Goal: Check status: Check status

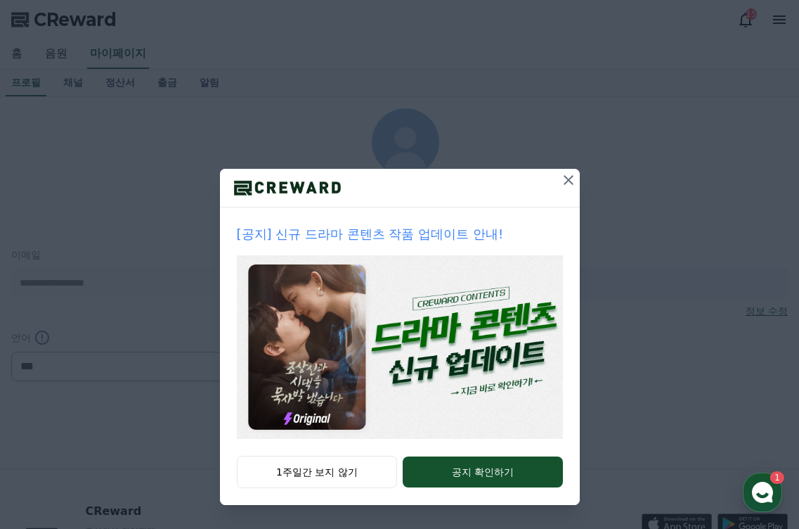
select select "**********"
click at [16, 55] on div "[공지] 신규 드라마 콘텐츠 작품 업데이트 안내! 1주일간 보지 않기 공지 확인하기" at bounding box center [399, 263] width 799 height 527
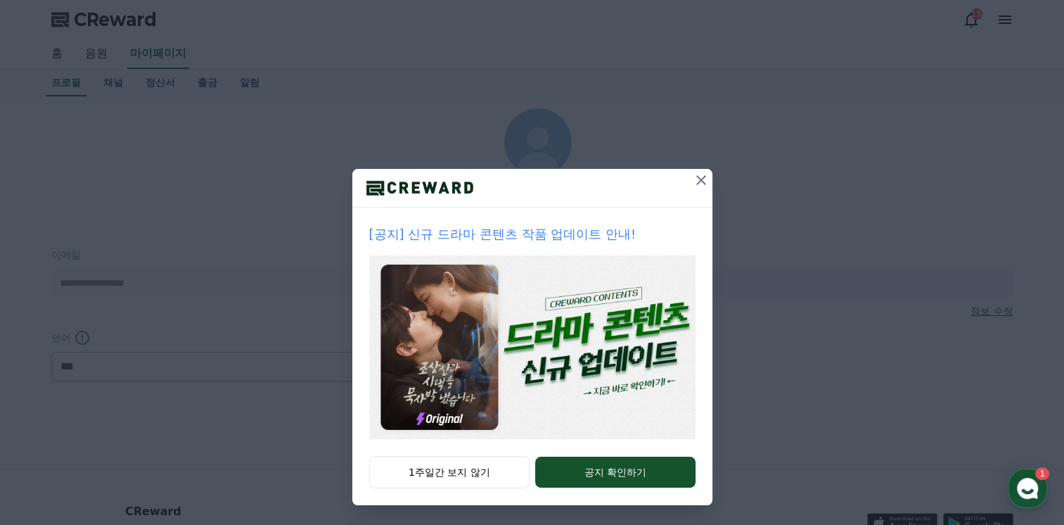
click at [697, 174] on icon at bounding box center [701, 180] width 17 height 17
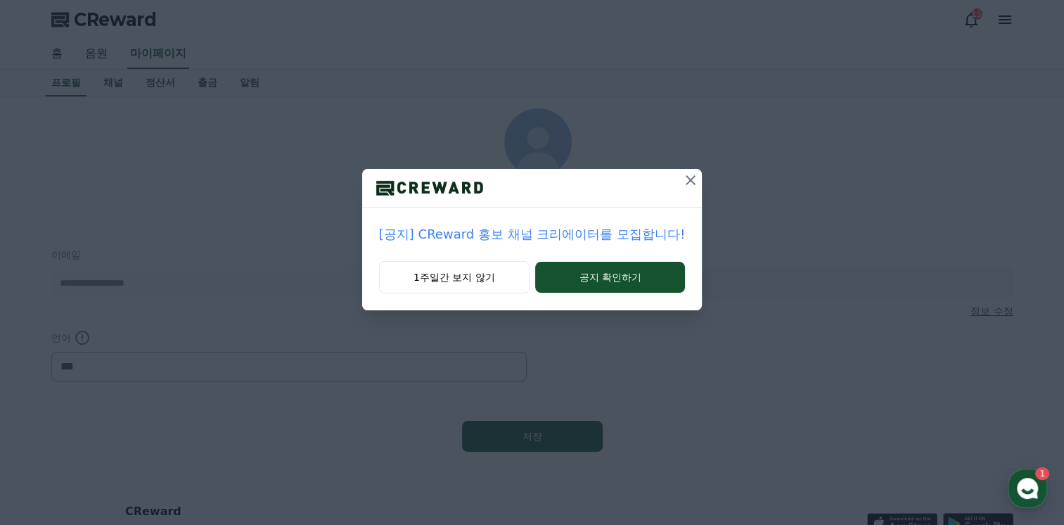
click at [689, 179] on icon at bounding box center [691, 180] width 10 height 10
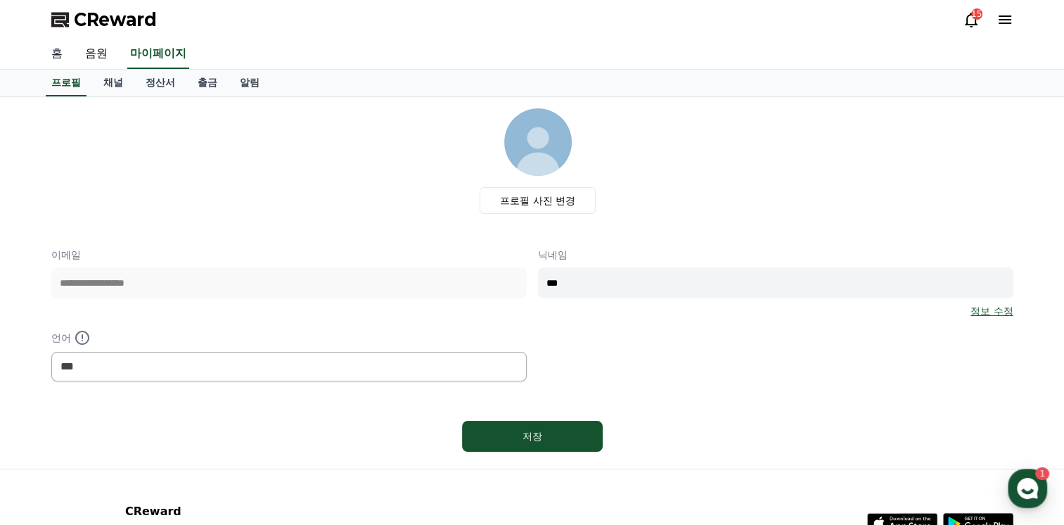
click at [57, 55] on link "홈" at bounding box center [57, 54] width 34 height 30
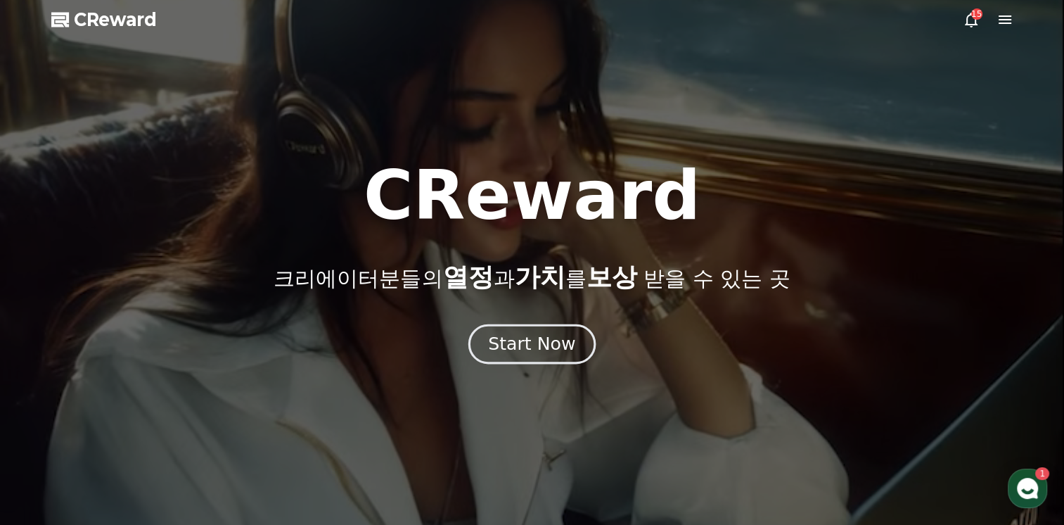
click at [534, 342] on div "Start Now" at bounding box center [531, 344] width 87 height 24
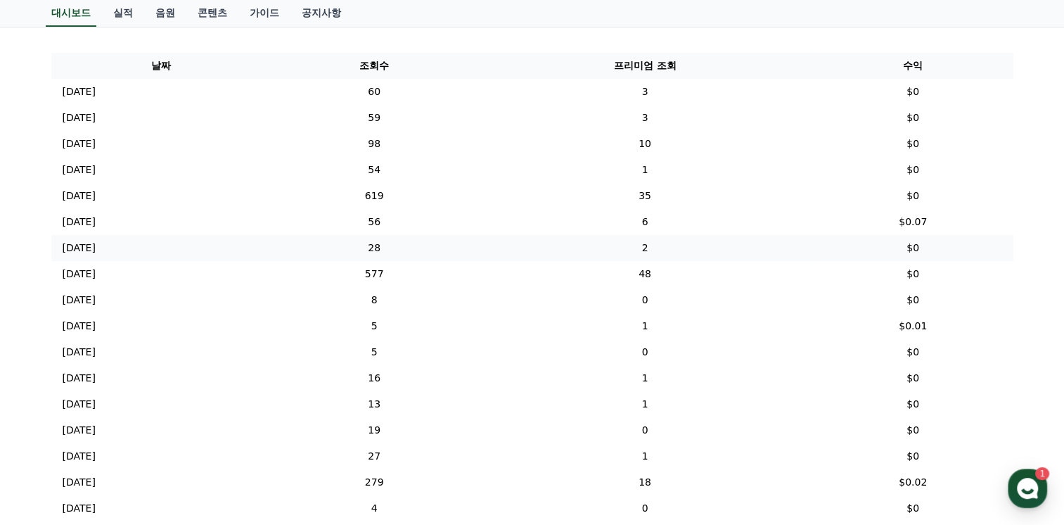
scroll to position [492, 0]
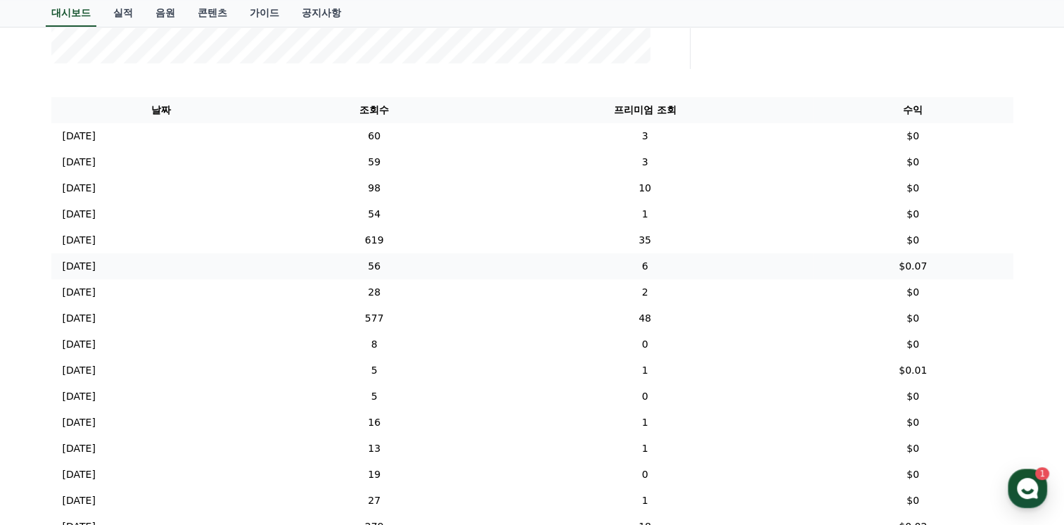
click at [96, 264] on p "[DATE]" at bounding box center [79, 266] width 33 height 15
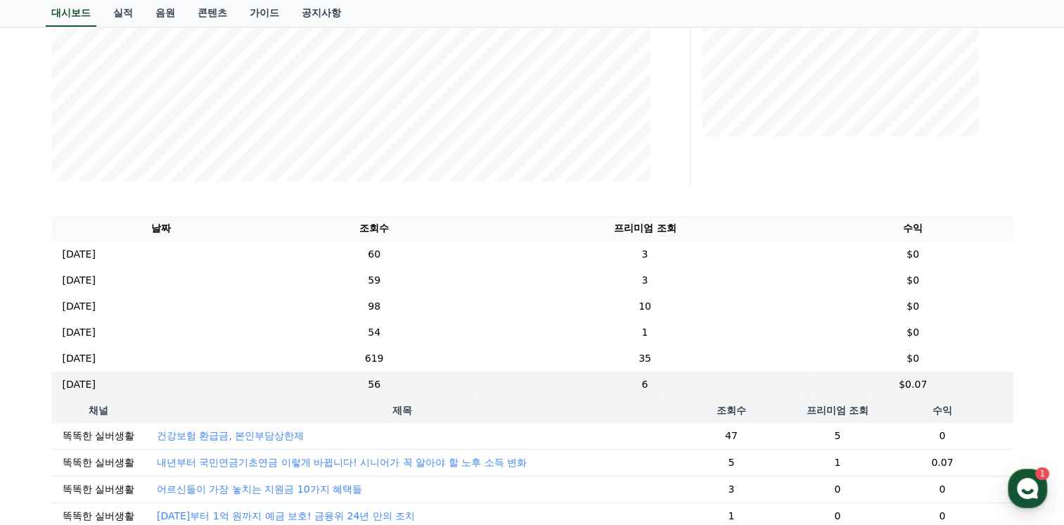
scroll to position [352, 0]
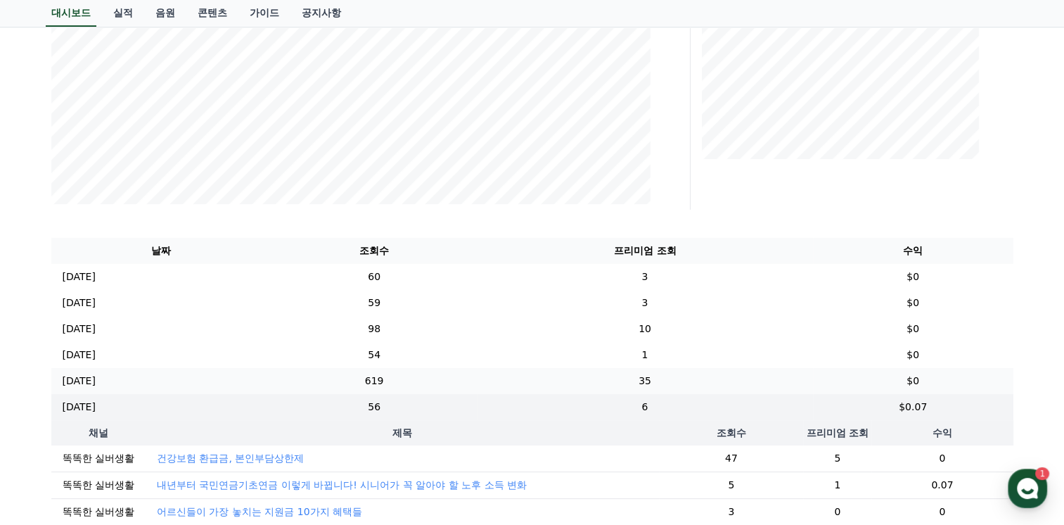
click at [96, 382] on p "[DATE]" at bounding box center [79, 380] width 33 height 15
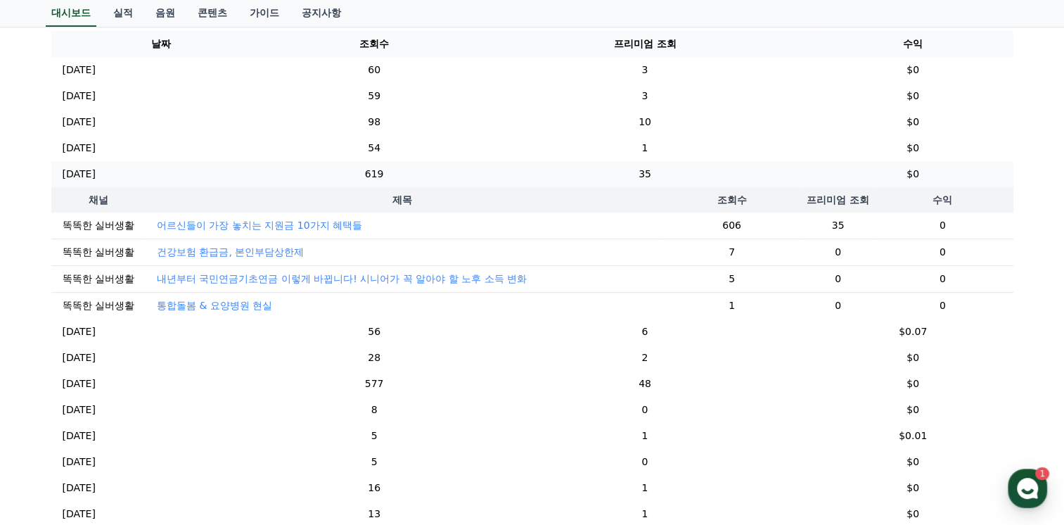
scroll to position [562, 0]
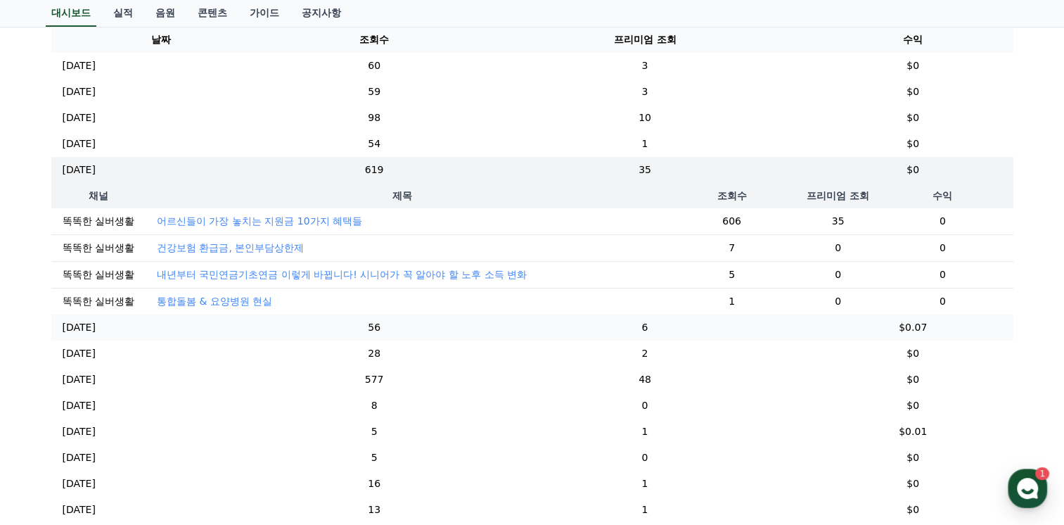
click at [96, 335] on p "[DATE]" at bounding box center [79, 327] width 33 height 15
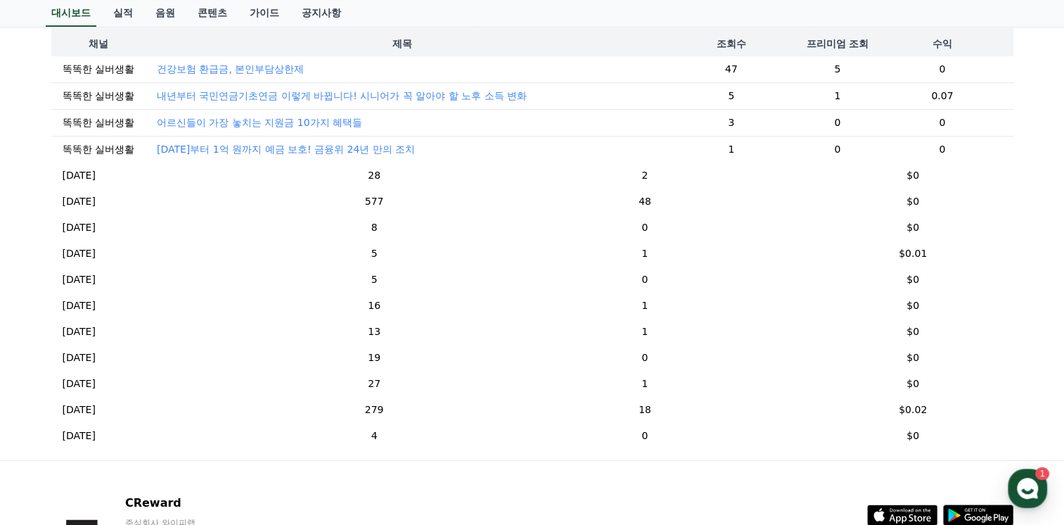
scroll to position [844, 0]
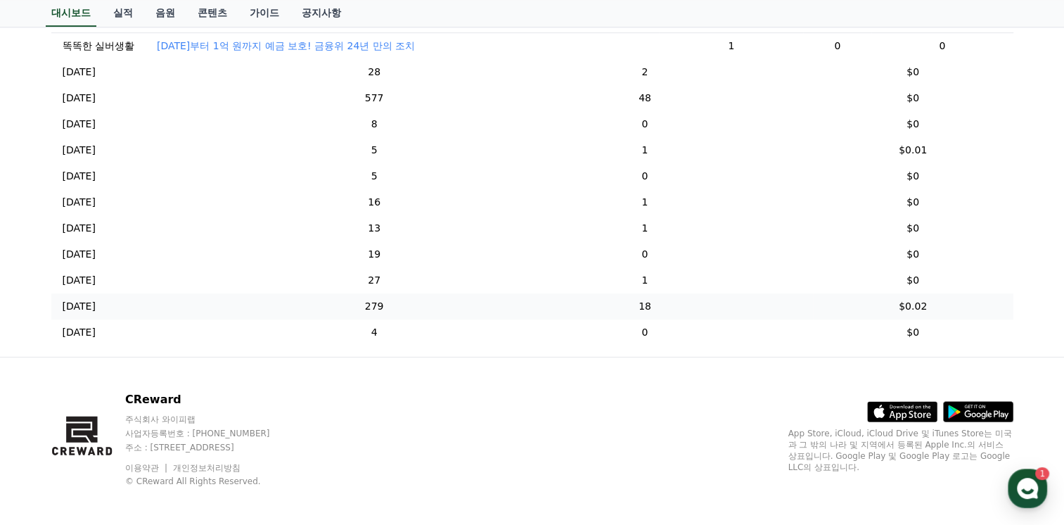
click at [76, 314] on p "[DATE]" at bounding box center [79, 306] width 33 height 15
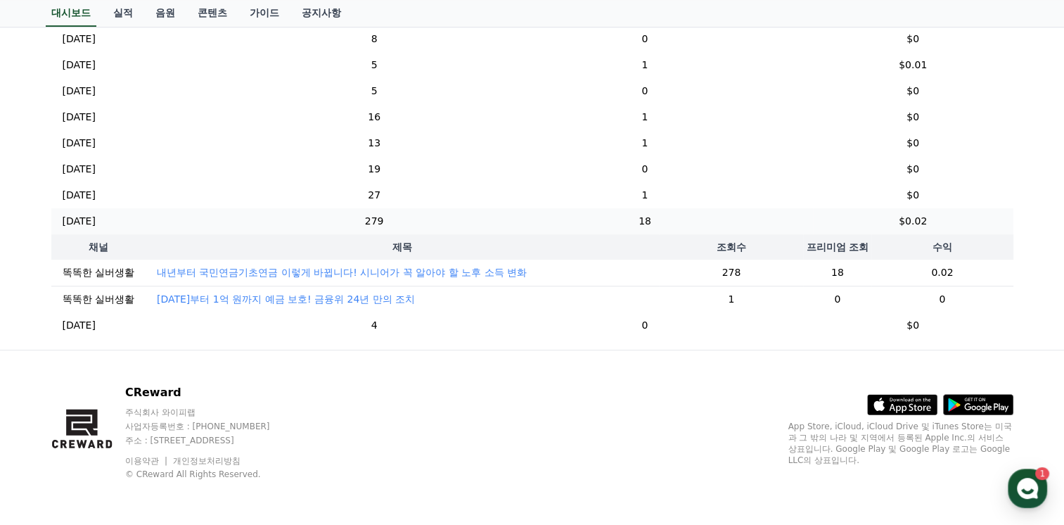
scroll to position [702, 0]
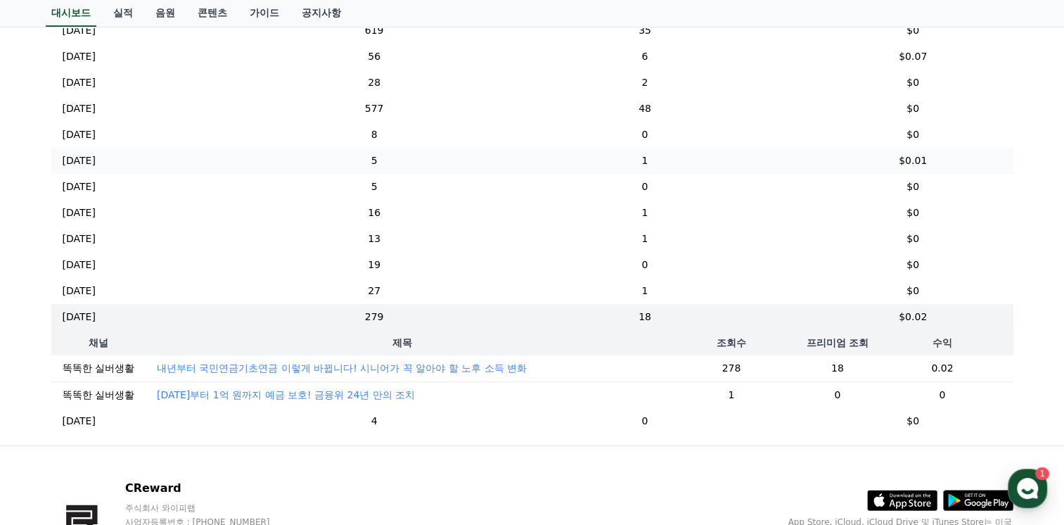
click at [89, 160] on p "[DATE]" at bounding box center [79, 160] width 33 height 15
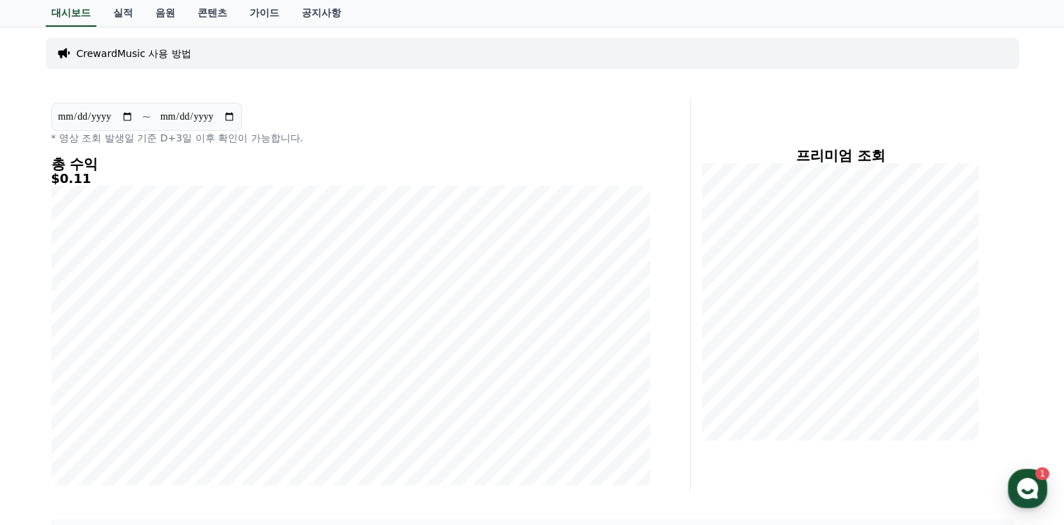
scroll to position [0, 0]
